Goal: Transaction & Acquisition: Purchase product/service

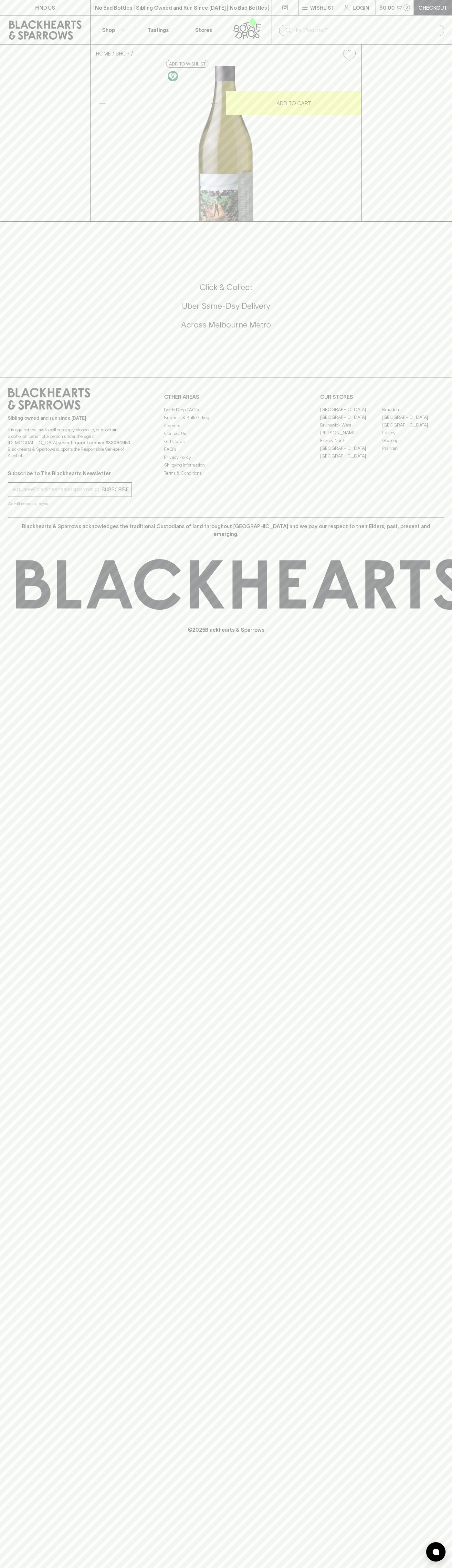
click at [135, 19] on button "Shop" at bounding box center [113, 29] width 45 height 29
click at [222, 1567] on html "FIND US | No Bad Bottles | Sibling Owned and Run Since [DATE] | No Bad Bottles …" at bounding box center [226, 784] width 452 height 1568
click at [19, 1259] on div at bounding box center [226, 784] width 452 height 1568
